Goal: Task Accomplishment & Management: Complete application form

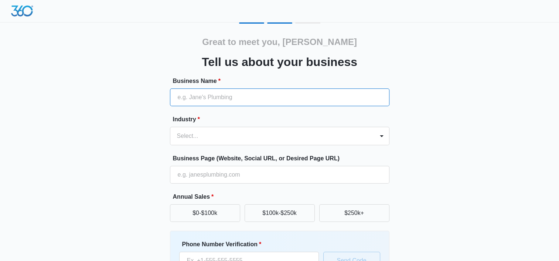
click at [248, 98] on input "Business Name *" at bounding box center [279, 98] width 219 height 18
type input "Why Are You Here TV"
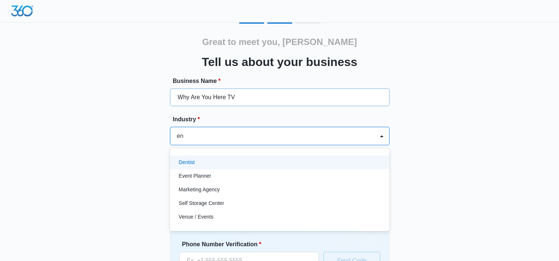
type input "ent"
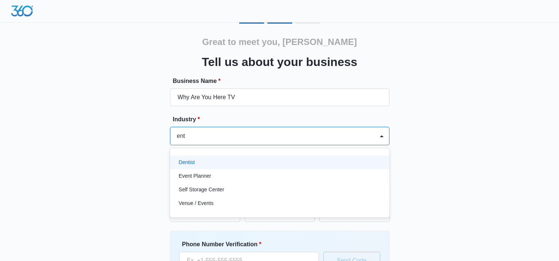
click at [218, 206] on div "Venue / Events" at bounding box center [279, 204] width 200 height 8
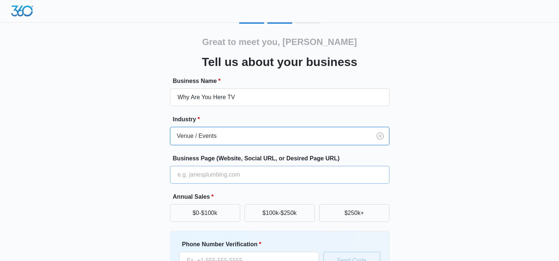
click at [243, 174] on input "Business Page (Website, Social URL, or Desired Page URL)" at bounding box center [279, 175] width 219 height 18
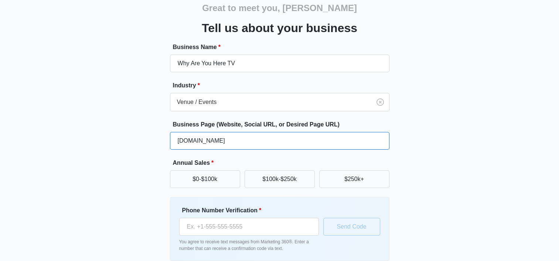
scroll to position [69, 0]
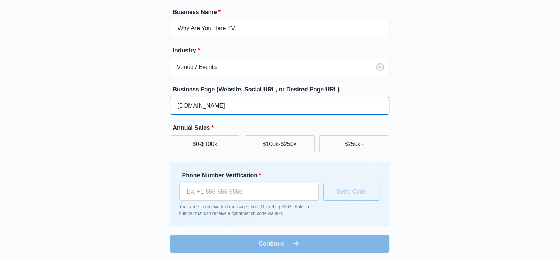
type input "[DOMAIN_NAME]"
click at [222, 144] on button "$0-$100k" at bounding box center [205, 145] width 70 height 18
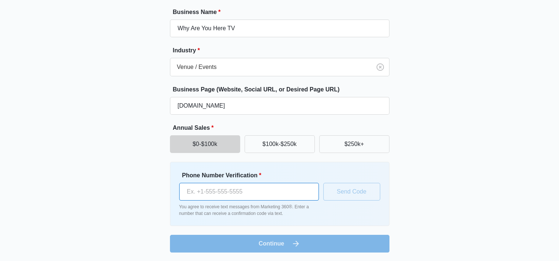
click at [262, 193] on input "Phone Number Verification *" at bounding box center [249, 192] width 140 height 18
type input "[PHONE_NUMBER]"
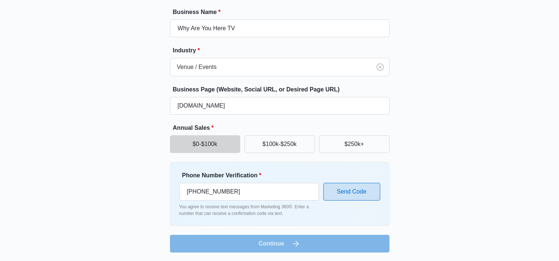
click at [364, 191] on button "Send Code" at bounding box center [351, 192] width 57 height 18
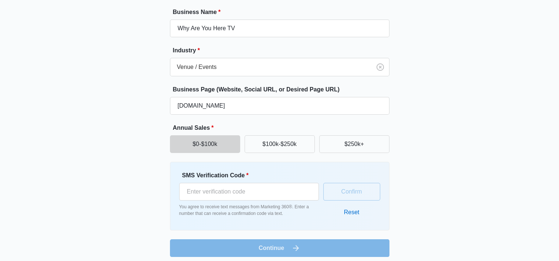
click at [250, 177] on label "SMS Verification Code *" at bounding box center [252, 175] width 140 height 9
click at [250, 183] on input "SMS Verification Code *" at bounding box center [249, 192] width 140 height 18
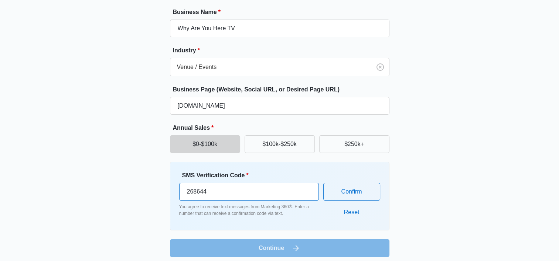
type input "268644"
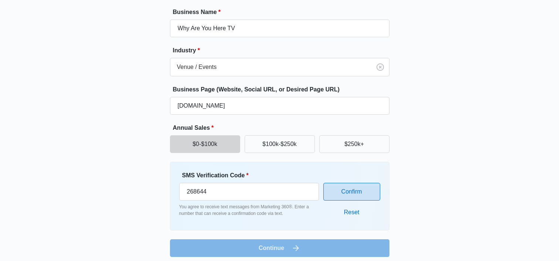
click at [359, 195] on button "Confirm" at bounding box center [351, 192] width 57 height 18
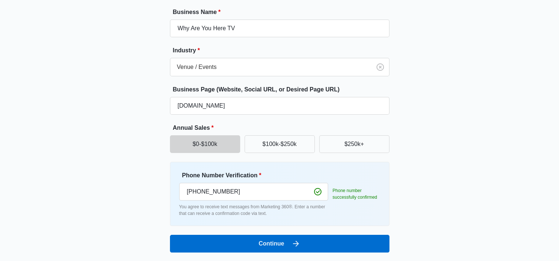
click at [327, 246] on button "Continue" at bounding box center [279, 244] width 219 height 18
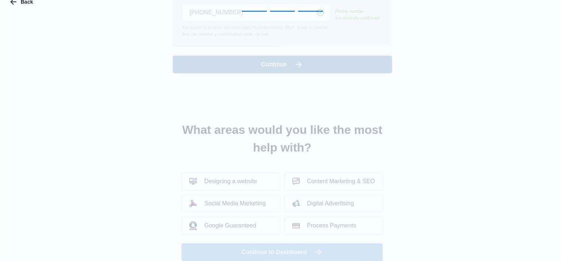
scroll to position [0, 0]
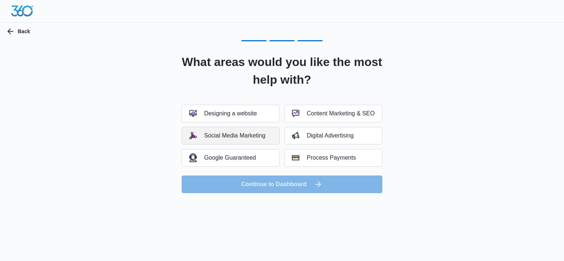
click at [230, 139] on div "Social Media Marketing" at bounding box center [227, 135] width 76 height 7
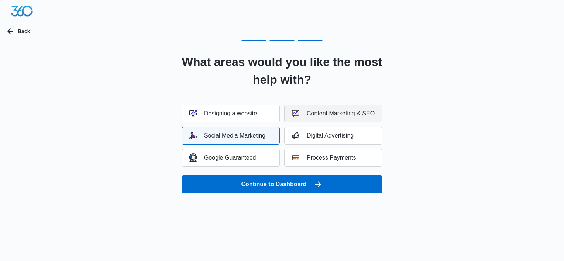
click at [364, 111] on div "Content Marketing & SEO" at bounding box center [333, 113] width 83 height 7
click at [355, 136] on button "Digital Advertising" at bounding box center [333, 136] width 98 height 18
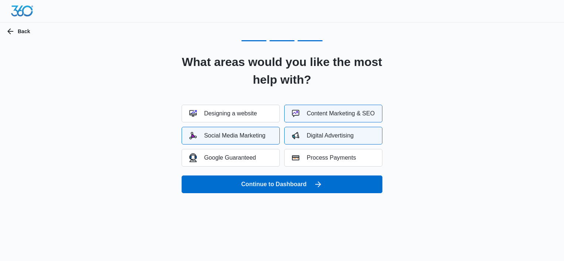
click at [324, 187] on button "Continue to Dashboard" at bounding box center [282, 185] width 201 height 18
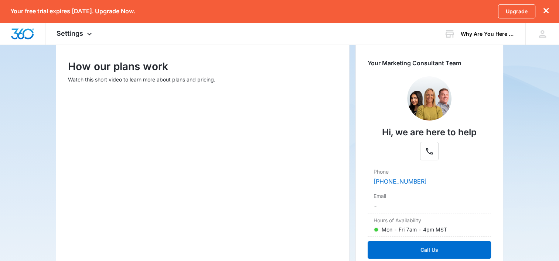
scroll to position [95, 0]
